Goal: Book appointment/travel/reservation

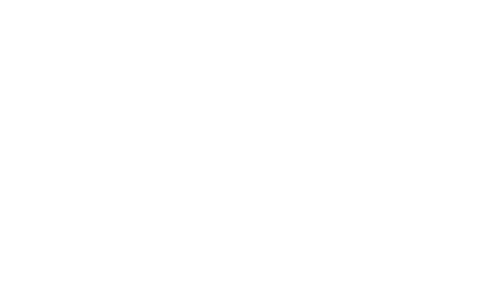
select select "**"
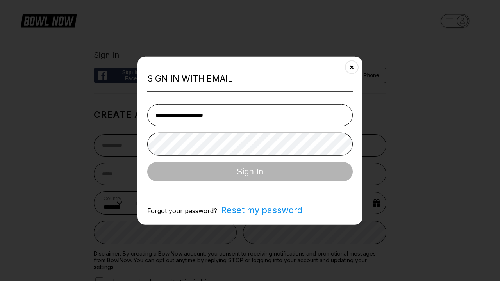
type input "**********"
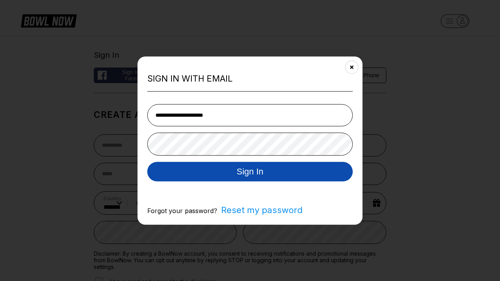
click at [250, 172] on button "Sign In" at bounding box center [249, 172] width 205 height 20
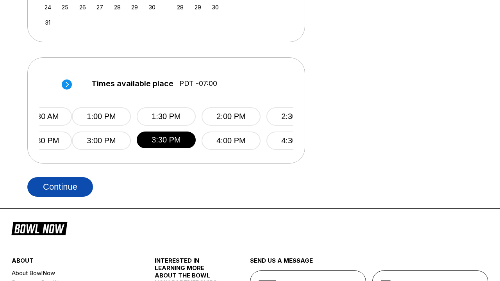
click at [60, 187] on button "Continue" at bounding box center [60, 187] width 66 height 20
